Goal: Task Accomplishment & Management: Use online tool/utility

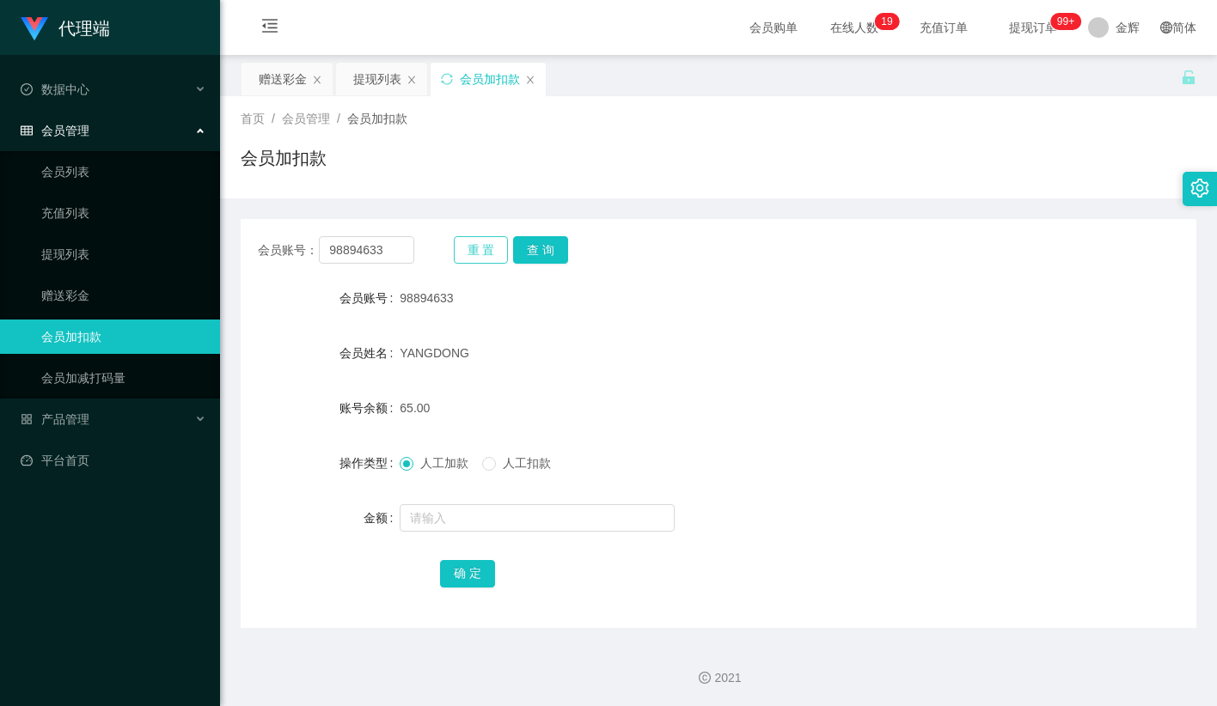
drag, startPoint x: 470, startPoint y: 238, endPoint x: 423, endPoint y: 250, distance: 48.8
click at [470, 238] on button "重 置" at bounding box center [481, 250] width 55 height 28
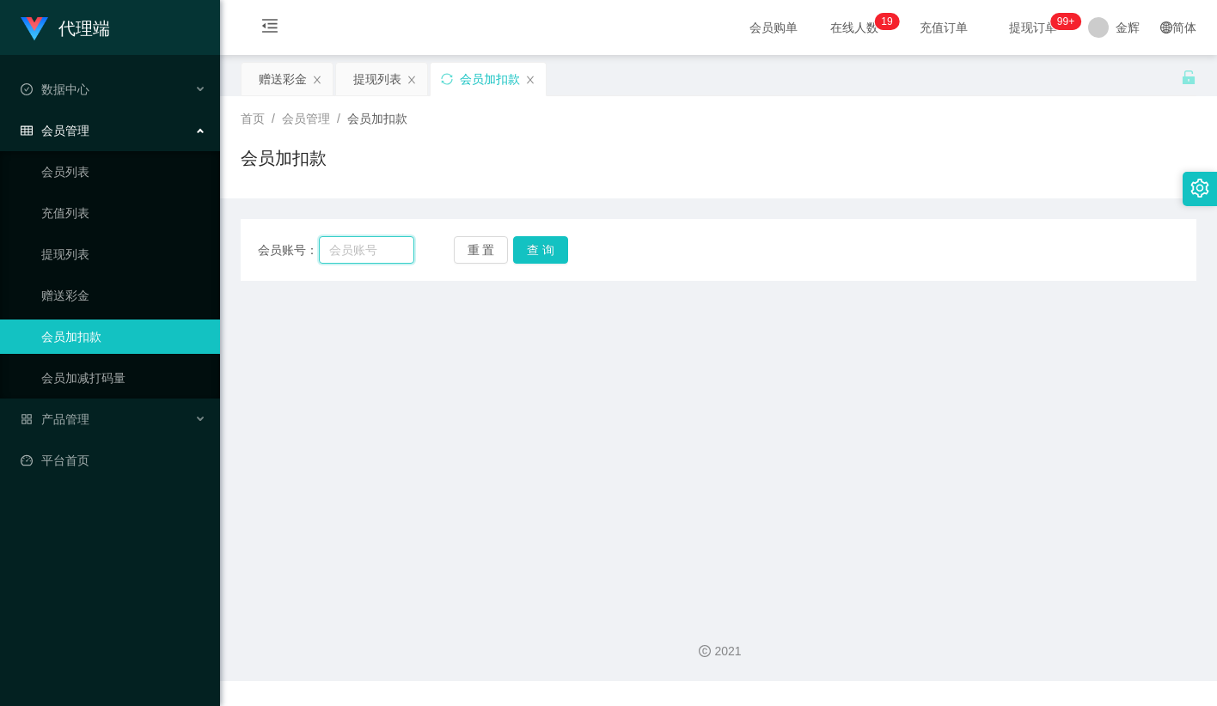
click at [388, 241] on input "text" at bounding box center [366, 250] width 95 height 28
paste input "98894633"
type input "98894633"
click at [557, 248] on button "查 询" at bounding box center [540, 250] width 55 height 28
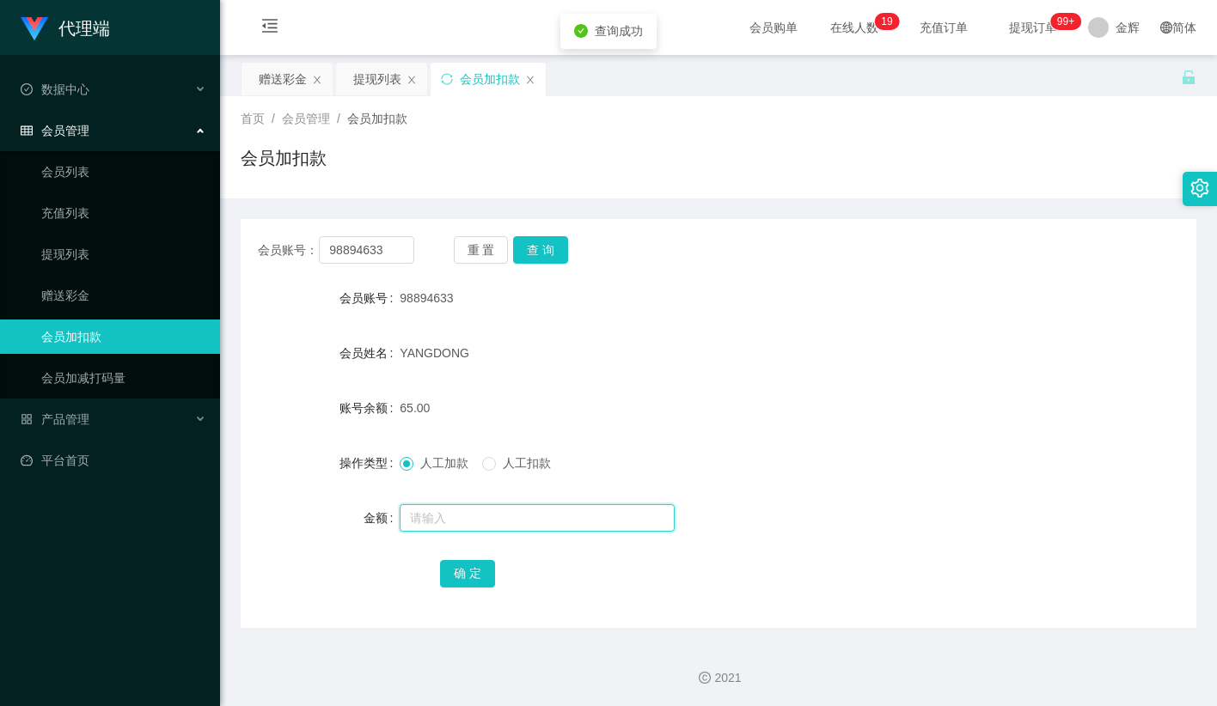
click at [429, 511] on input "text" at bounding box center [537, 519] width 275 height 28
type input "24"
click at [455, 570] on button "确 定" at bounding box center [467, 574] width 55 height 28
click at [663, 382] on form "会员账号 98894633 会员姓名 YANGDONG 账号余额 89.00 操作类型 人工加款 人工扣款 金额 确 定" at bounding box center [719, 435] width 956 height 309
click at [547, 248] on button "查 询" at bounding box center [540, 250] width 55 height 28
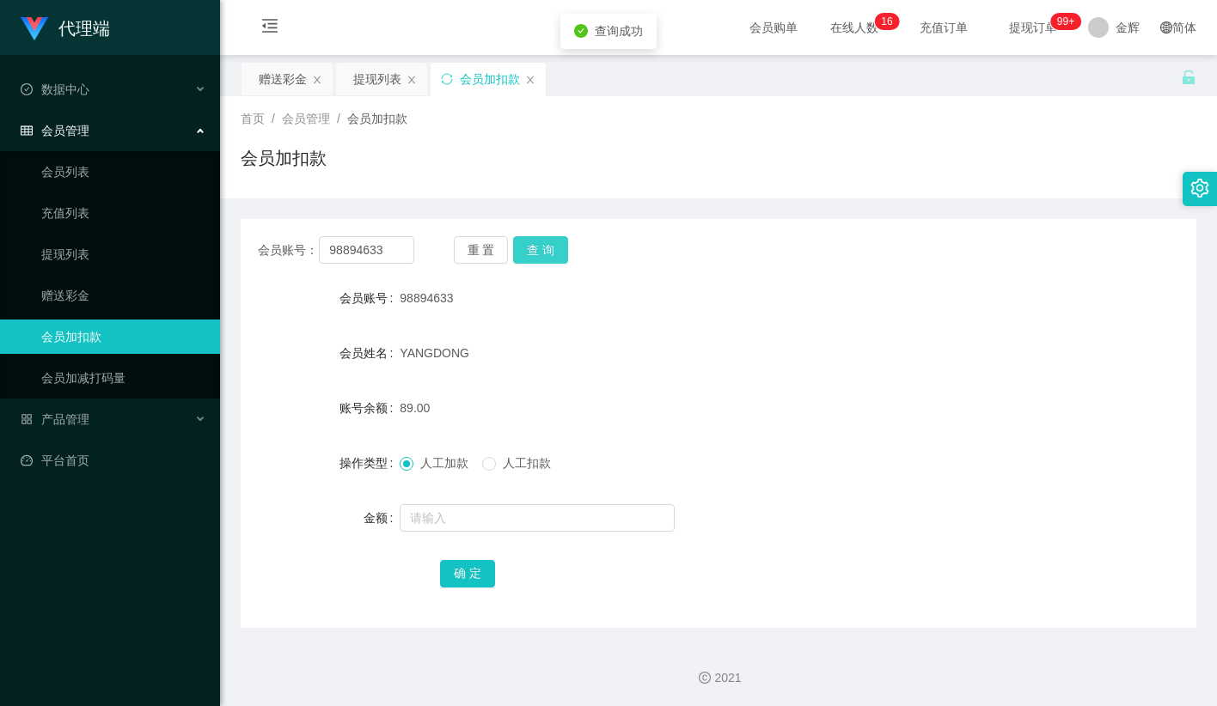
click at [547, 248] on button "查 询" at bounding box center [540, 250] width 55 height 28
click at [663, 290] on div "98894633" at bounding box center [679, 298] width 558 height 34
click at [433, 513] on input "text" at bounding box center [537, 519] width 275 height 28
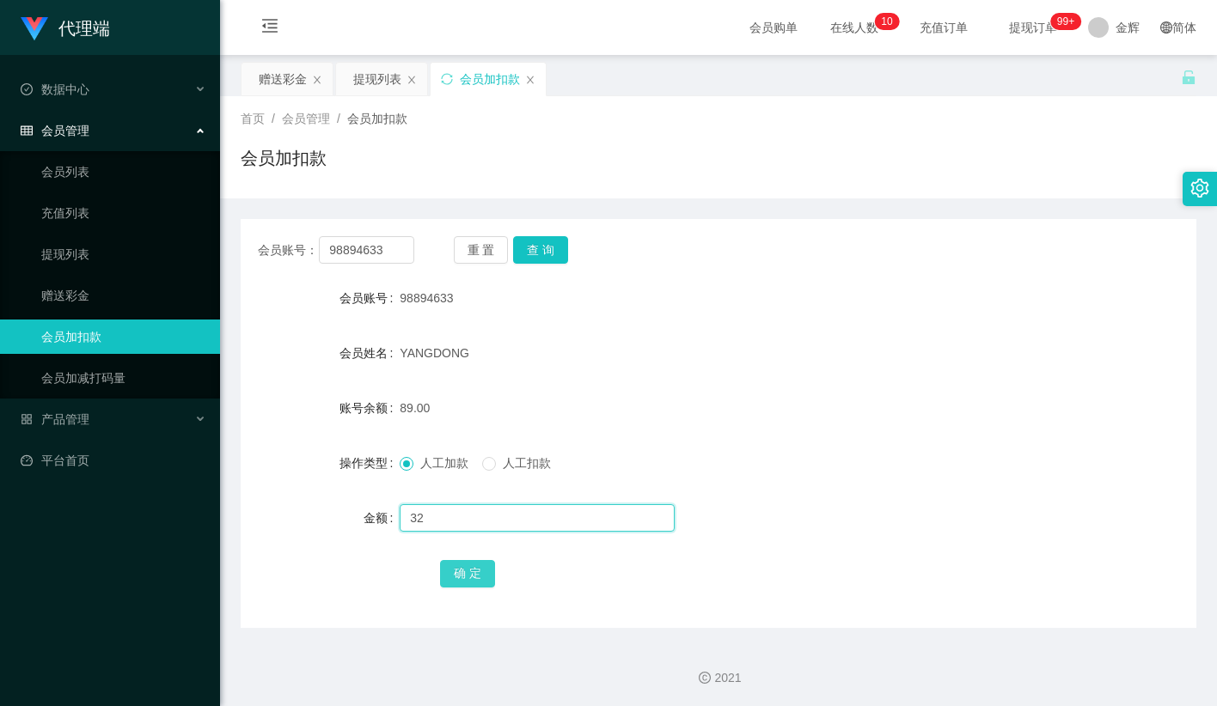
type input "32"
click at [467, 578] on button "确 定" at bounding box center [467, 574] width 55 height 28
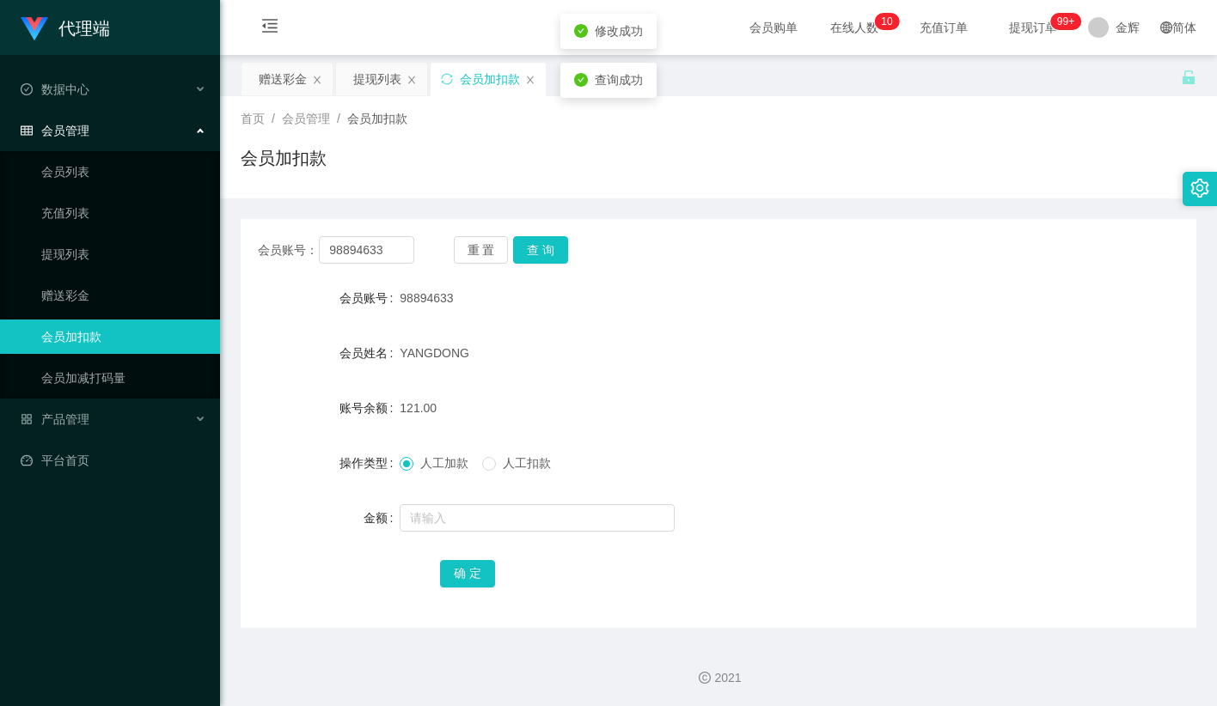
click at [593, 372] on form "会员账号 98894633 会员姓名 YANGDONG 账号余额 121.00 操作类型 人工加款 人工扣款 金额 确 定" at bounding box center [719, 435] width 956 height 309
click at [550, 245] on button "查 询" at bounding box center [540, 250] width 55 height 28
click at [696, 315] on div "98894633" at bounding box center [679, 298] width 558 height 34
click at [542, 245] on button "查 询" at bounding box center [540, 250] width 55 height 28
click at [774, 259] on div "会员账号： 98894633 重 置 查 询" at bounding box center [719, 250] width 956 height 28
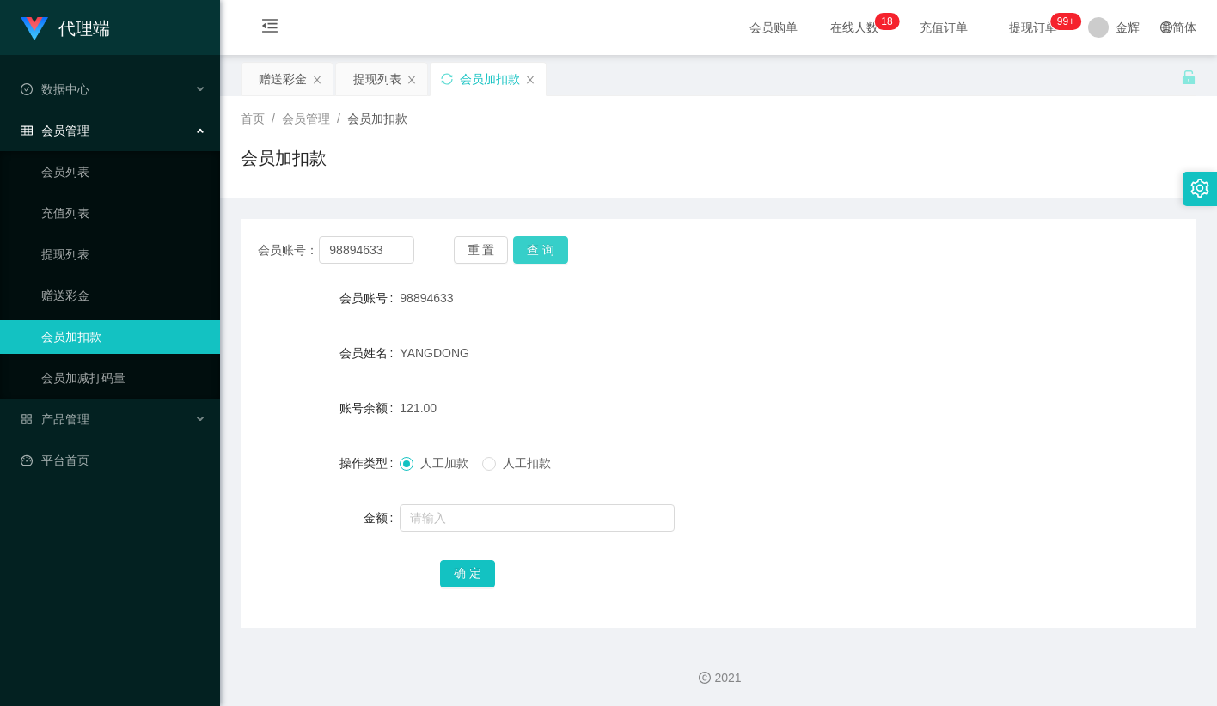
click at [552, 242] on button "查 询" at bounding box center [540, 250] width 55 height 28
click at [1024, 158] on div "会员加扣款" at bounding box center [719, 165] width 956 height 40
click at [1040, 29] on span "提现订单 99+" at bounding box center [1032, 27] width 65 height 12
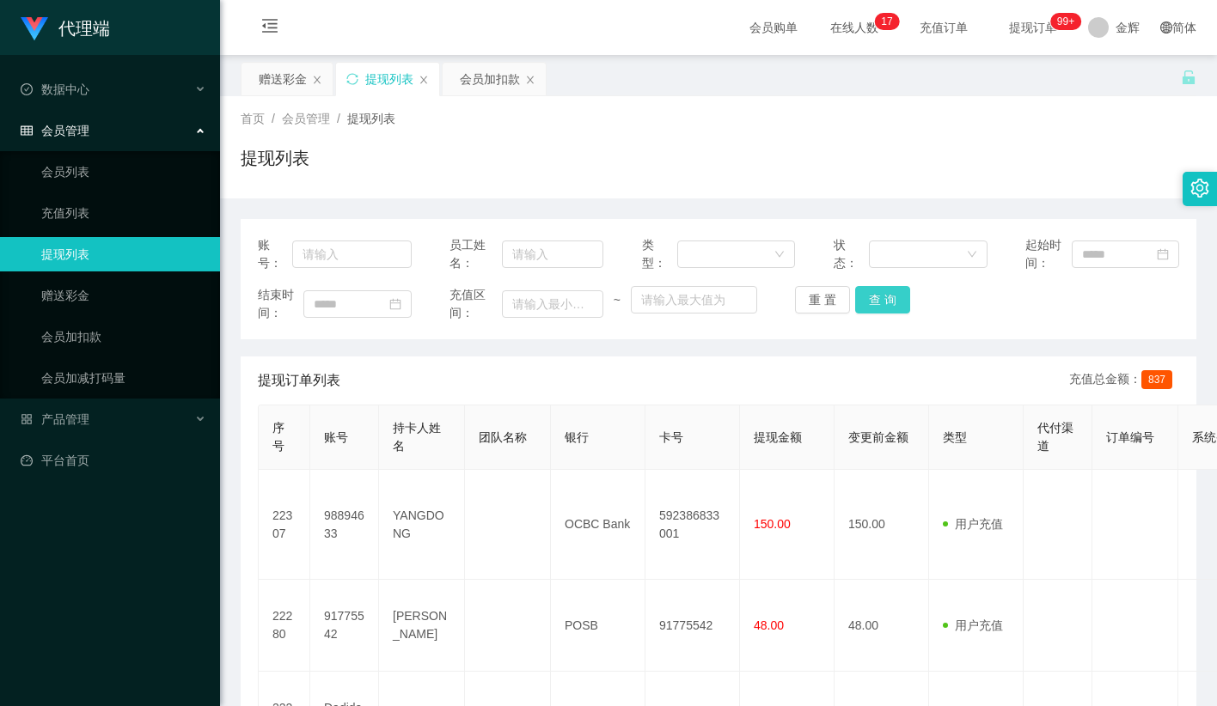
click at [866, 308] on button "查 询" at bounding box center [882, 300] width 55 height 28
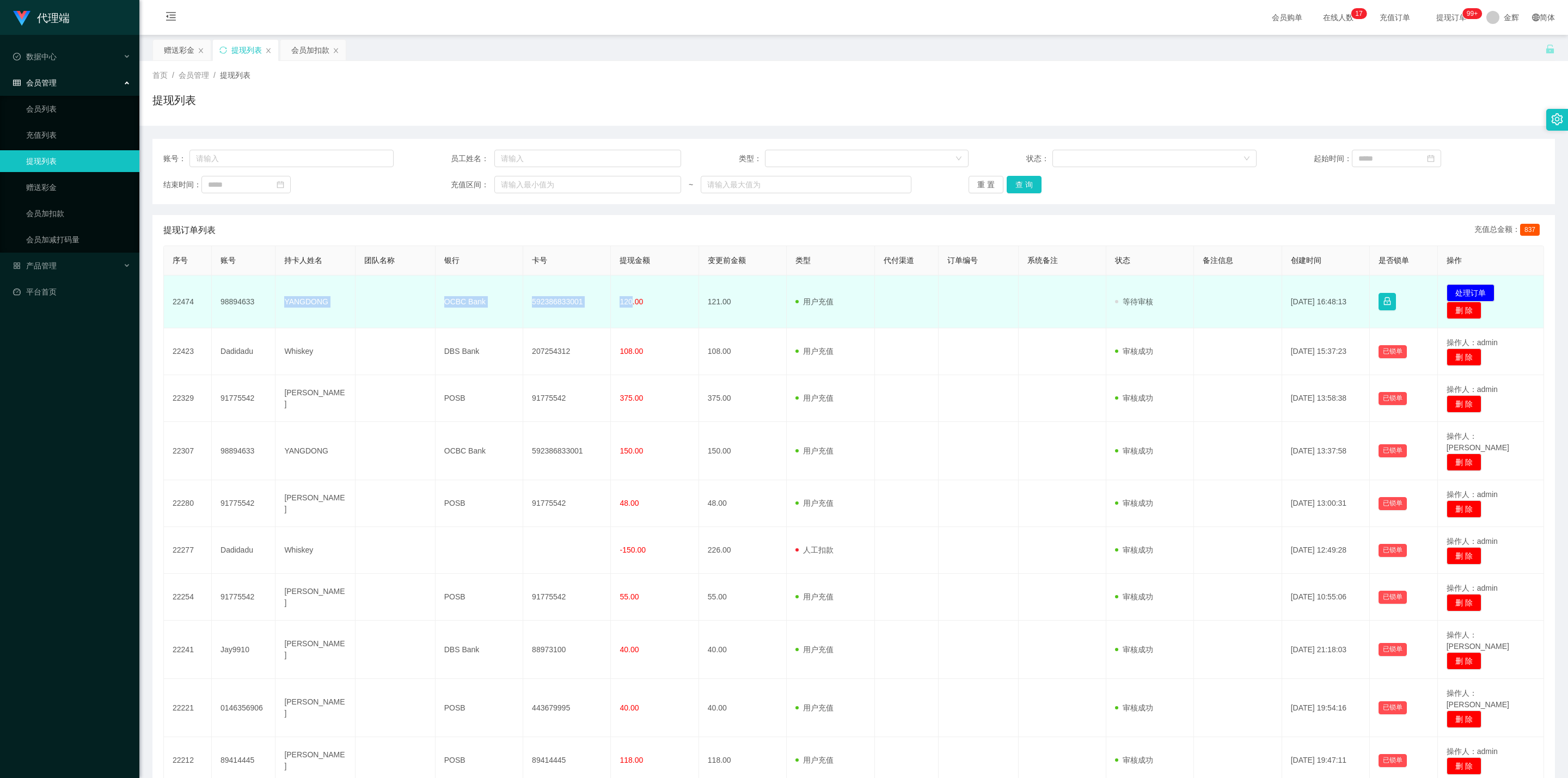
drag, startPoint x: 279, startPoint y: 297, endPoint x: 631, endPoint y: 305, distance: 352.1
click at [631, 305] on tr "22474 98894633 YANGDONG OCBC Bank 592386833001 120.00 121.00 用户充值 人工扣款 审核驳回 审核成…" at bounding box center [854, 302] width 1380 height 53
click at [770, 291] on td at bounding box center [979, 302] width 80 height 53
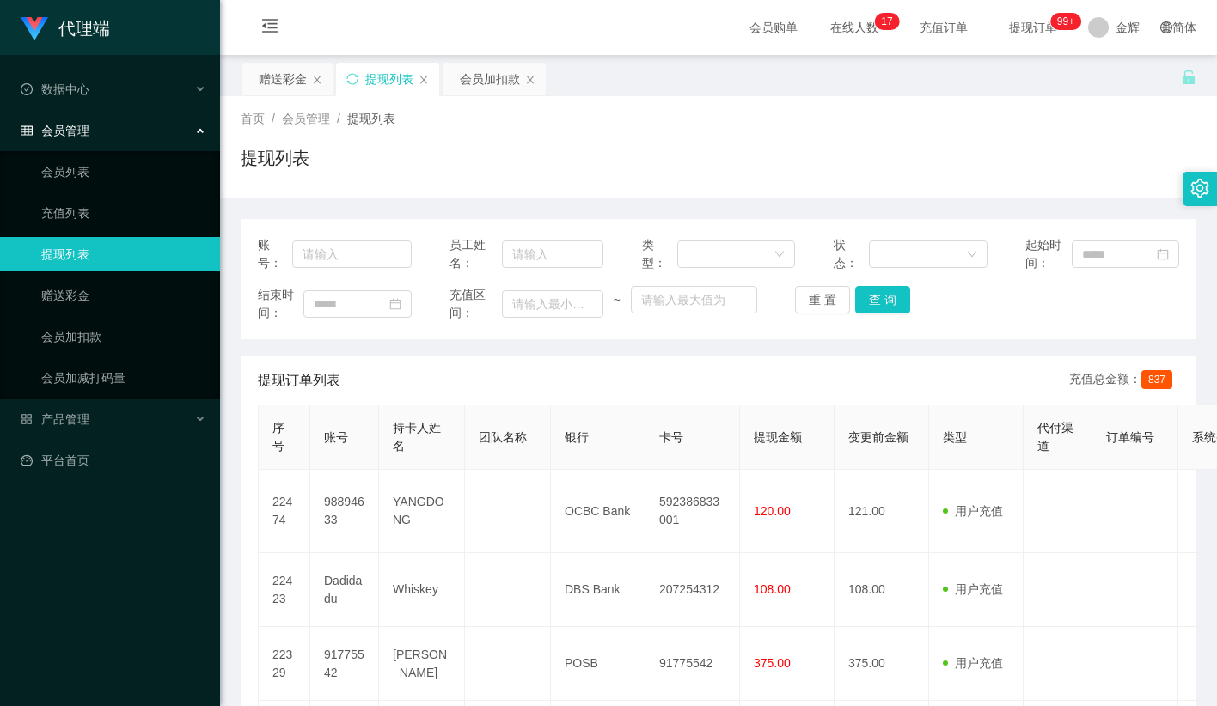
click at [772, 162] on div "提现列表" at bounding box center [719, 165] width 956 height 40
click at [890, 305] on button "查 询" at bounding box center [882, 300] width 55 height 28
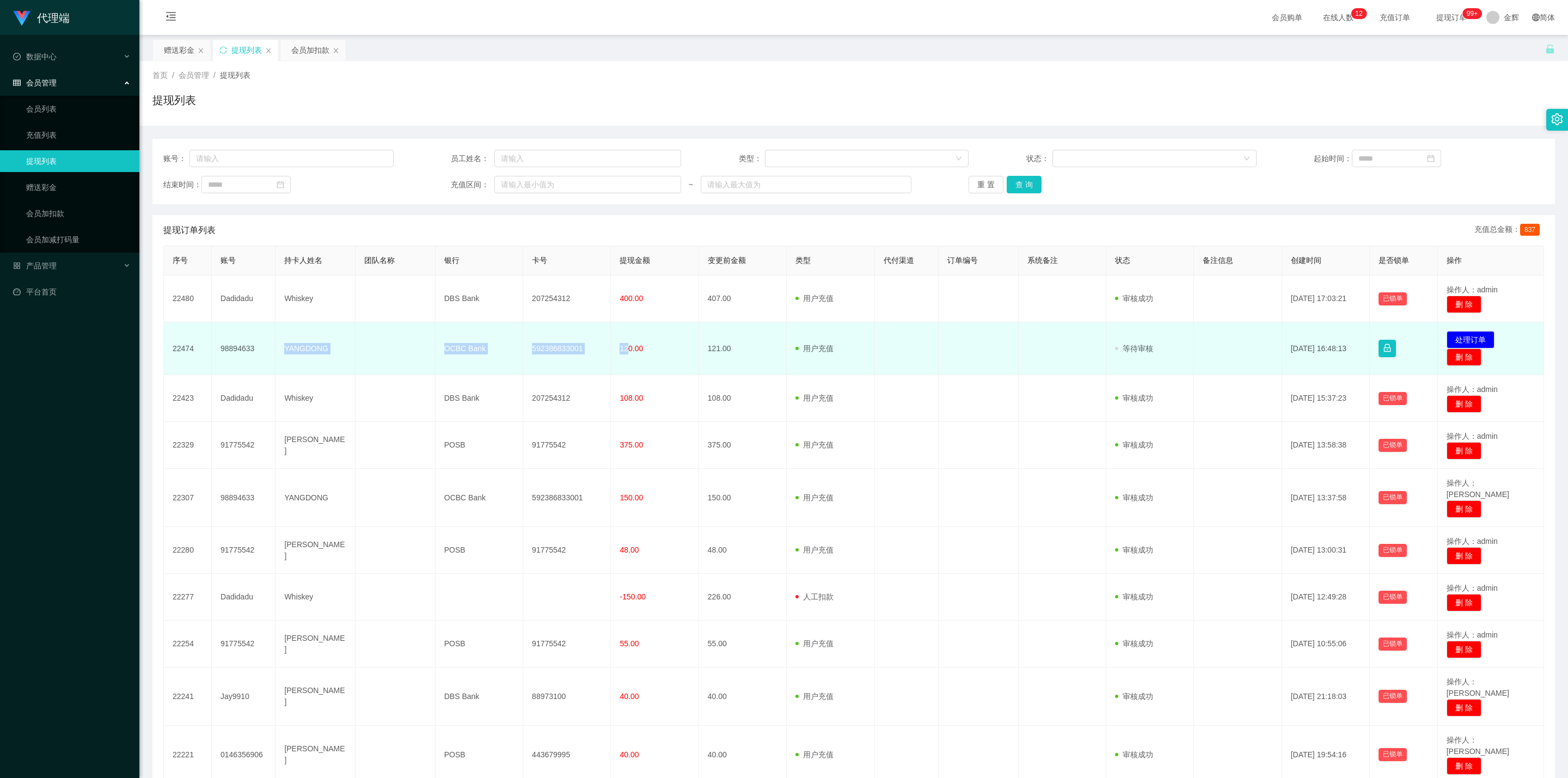
drag, startPoint x: 274, startPoint y: 348, endPoint x: 629, endPoint y: 351, distance: 355.0
click at [629, 351] on tr "22474 98894633 YANGDONG OCBC Bank 592386833001 120.00 121.00 用户充值 人工扣款 审核驳回 审核成…" at bounding box center [854, 348] width 1380 height 53
copy tr "YANGDONG OCBC Bank 592386833001 12"
click at [626, 350] on span "120.00" at bounding box center [631, 348] width 23 height 9
drag, startPoint x: 631, startPoint y: 348, endPoint x: 278, endPoint y: 343, distance: 353.0
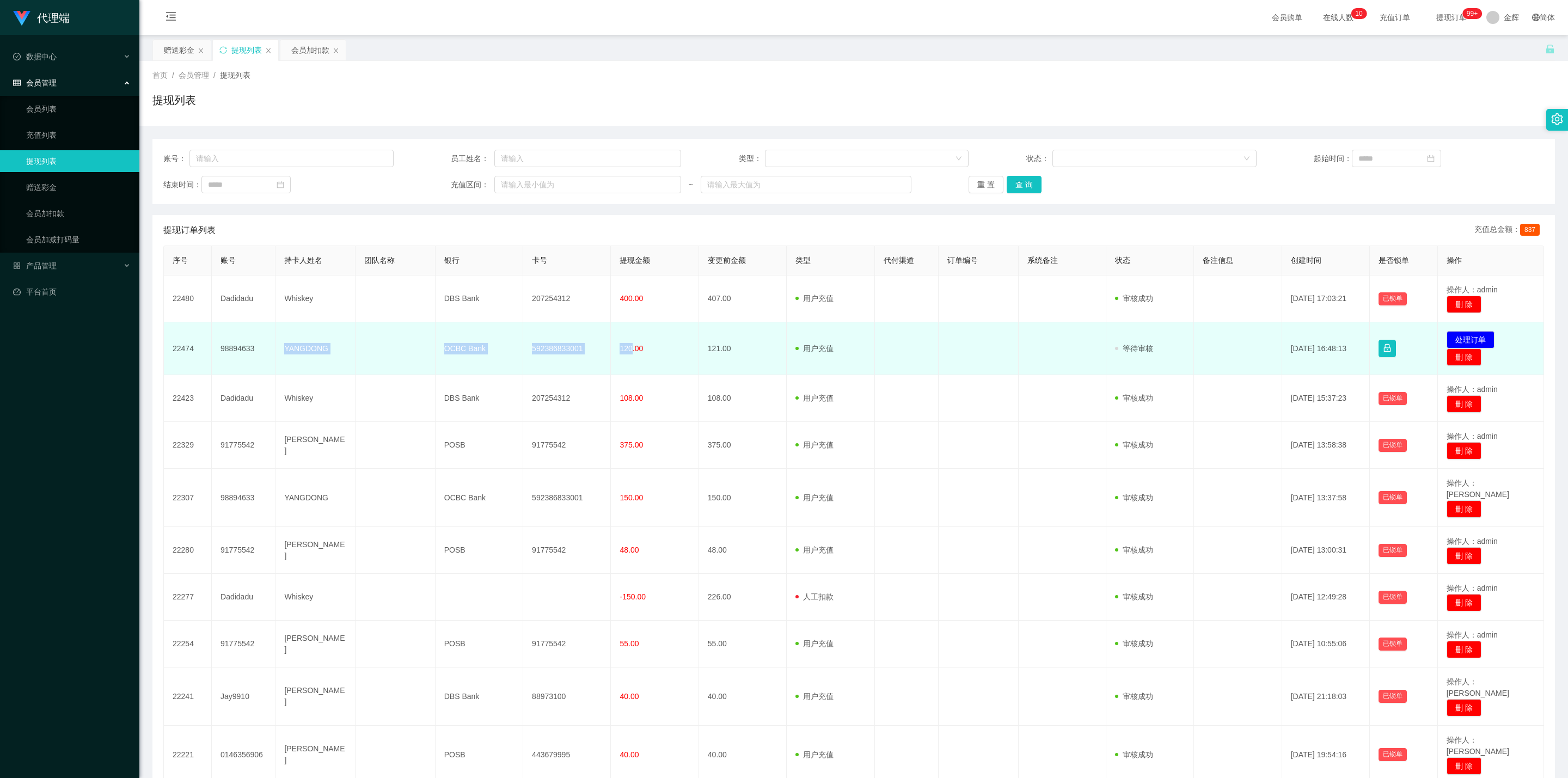
click at [278, 343] on tr "22474 98894633 YANGDONG OCBC Bank 592386833001 120.00 121.00 用户充值 人工扣款 审核驳回 审核成…" at bounding box center [854, 348] width 1380 height 53
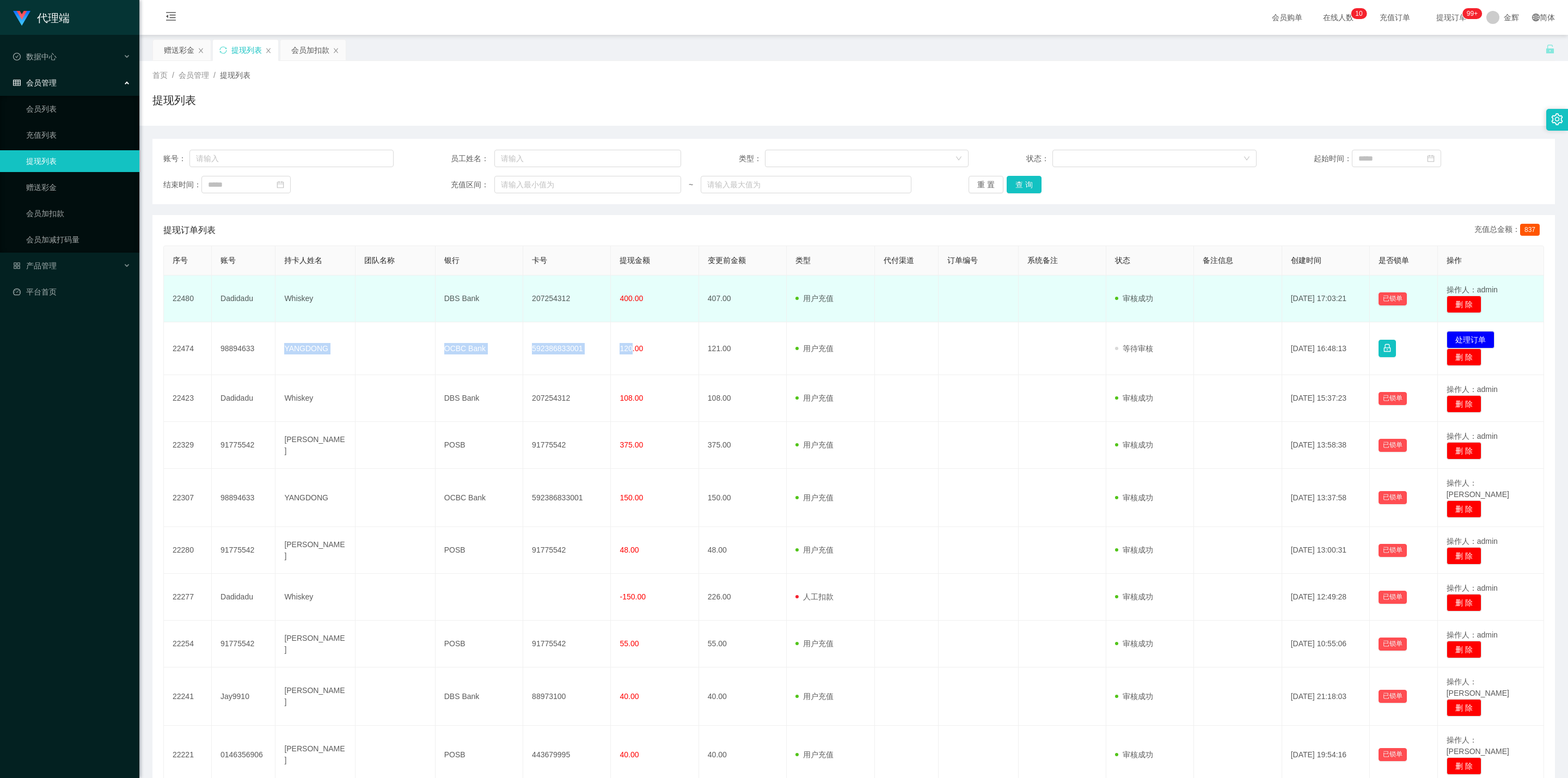
copy tr "YANGDONG OCBC Bank 592386833001 120"
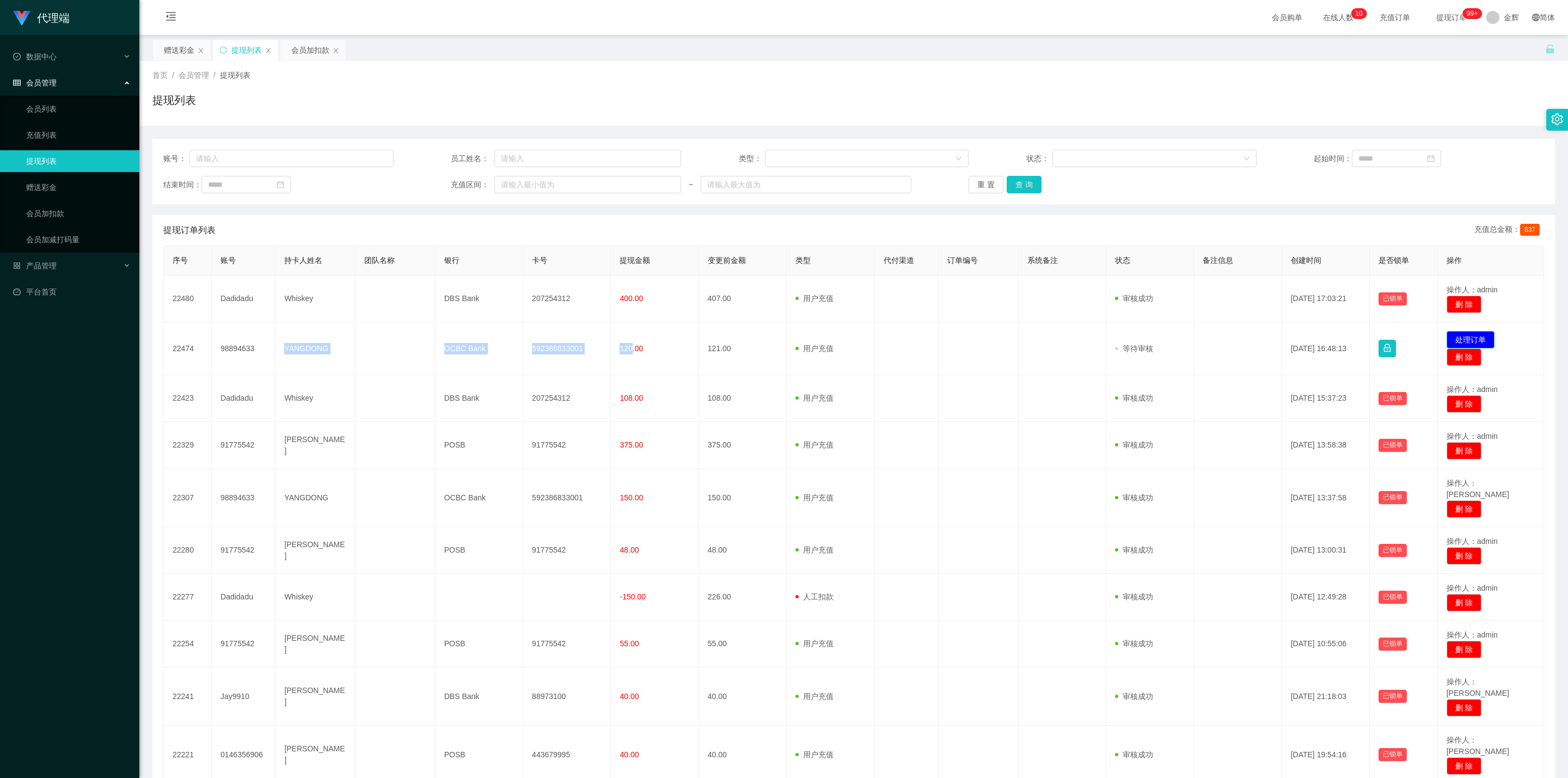
drag, startPoint x: 1453, startPoint y: 335, endPoint x: 1435, endPoint y: 345, distance: 20.6
click at [770, 335] on button "处理订单" at bounding box center [1471, 340] width 48 height 18
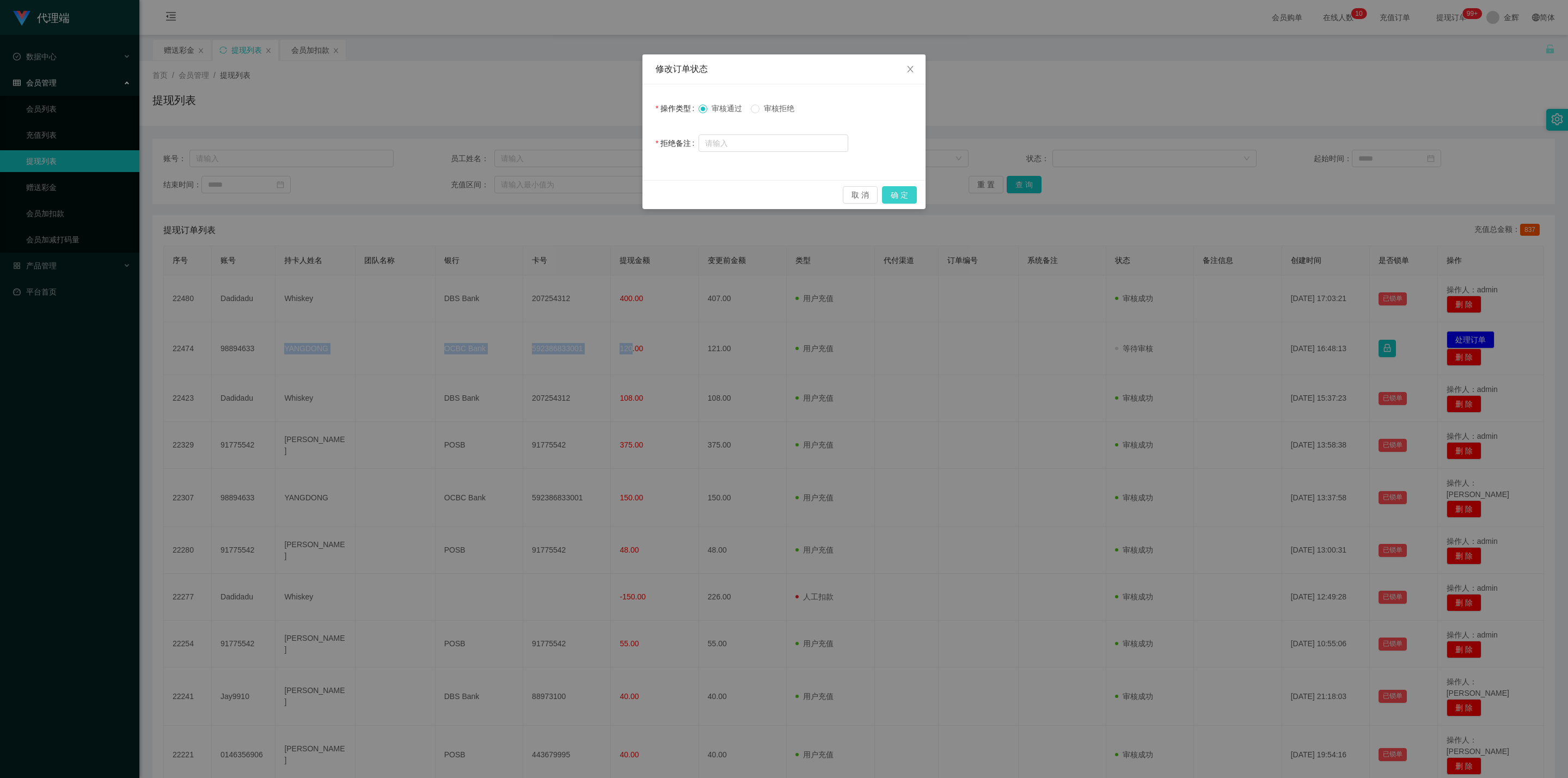
click at [770, 195] on button "确 定" at bounding box center [899, 195] width 35 height 18
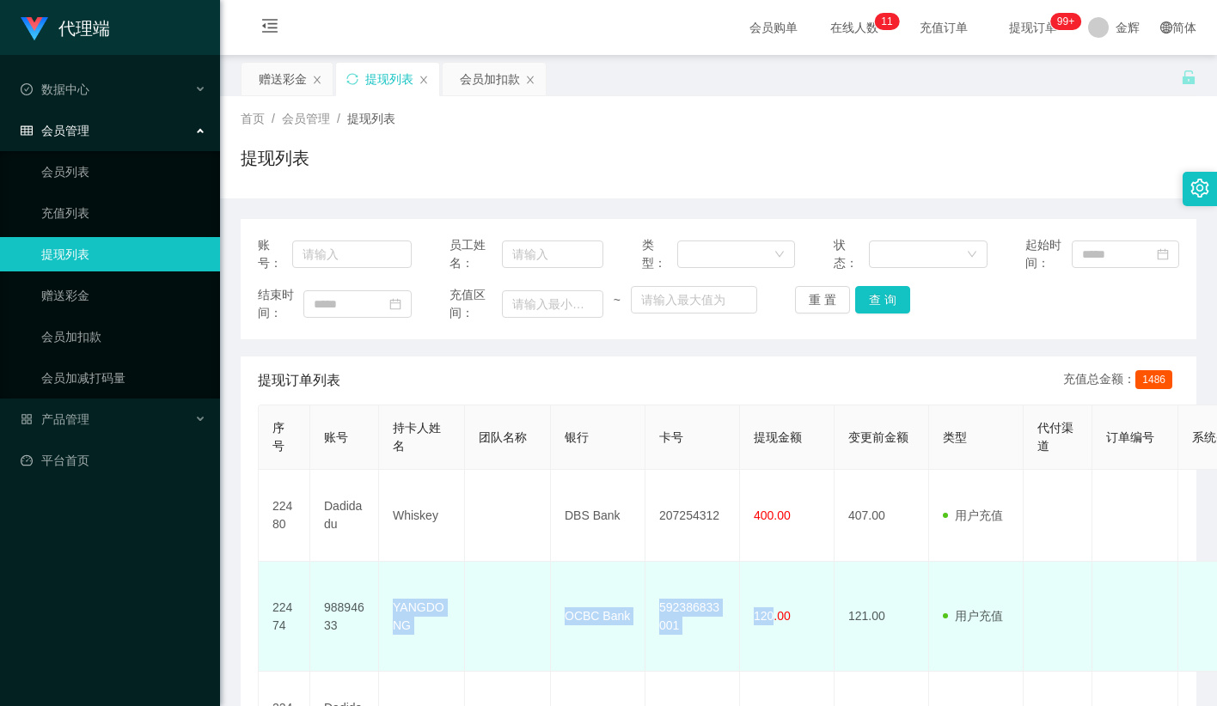
click at [701, 593] on td "592386833001" at bounding box center [692, 617] width 95 height 110
